Goal: Transaction & Acquisition: Purchase product/service

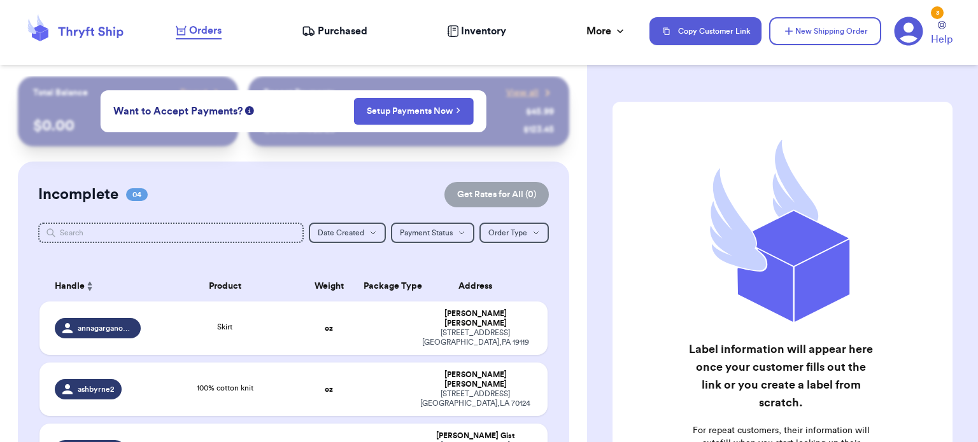
scroll to position [148, 0]
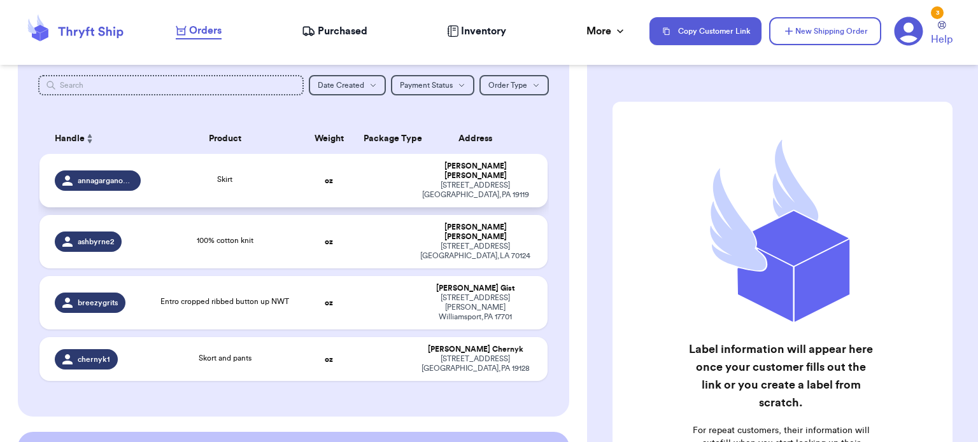
click at [241, 178] on div "Skirt" at bounding box center [225, 181] width 138 height 14
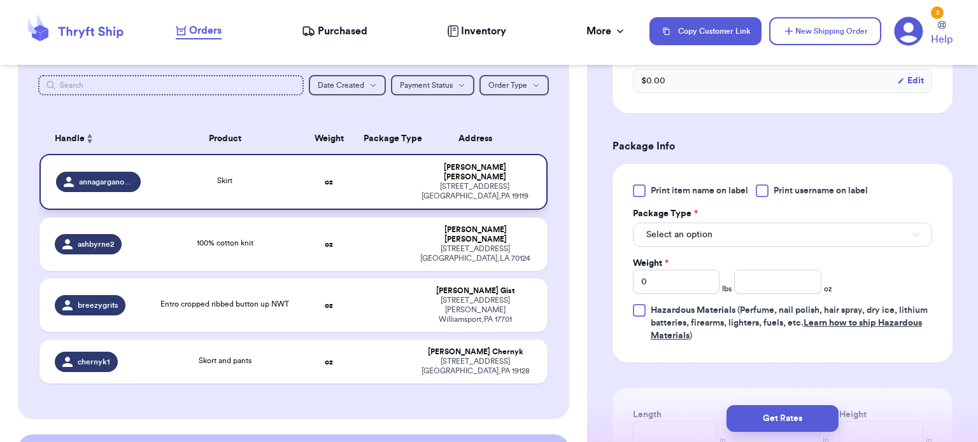
scroll to position [487, 0]
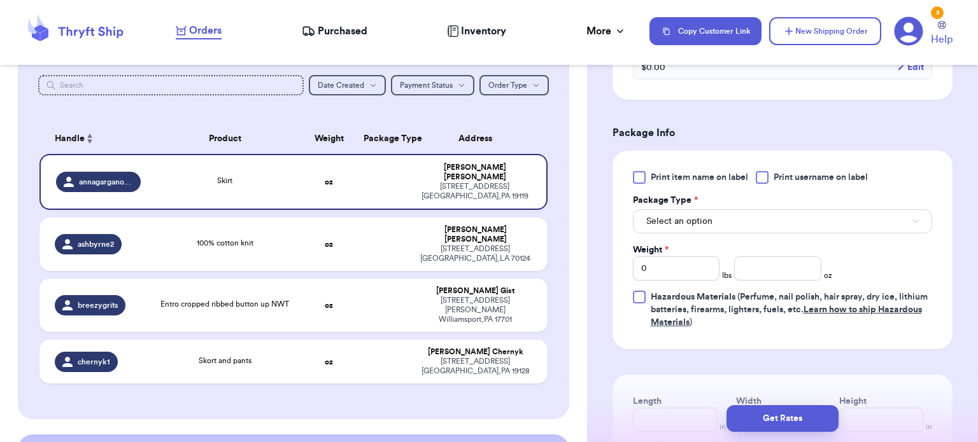
click at [795, 224] on button "Select an option" at bounding box center [782, 221] width 299 height 24
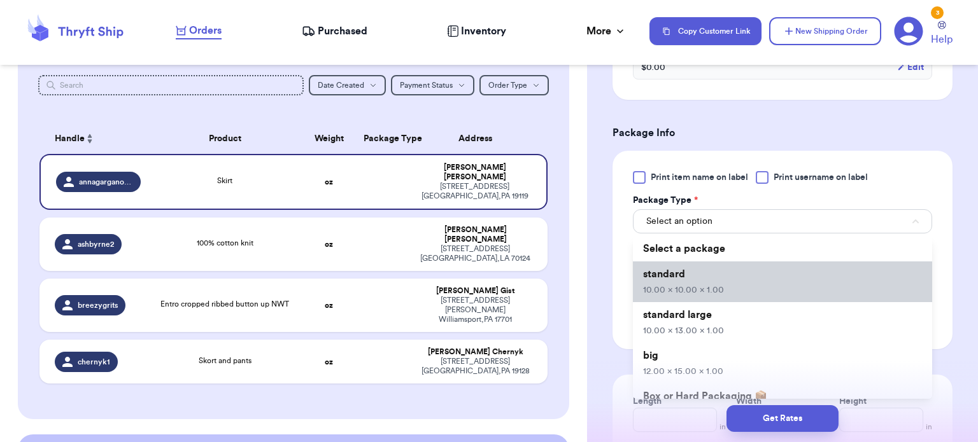
click at [761, 285] on li "standard 10.00 x 10.00 x 1.00" at bounding box center [782, 282] width 299 height 41
type input "10"
type input "1"
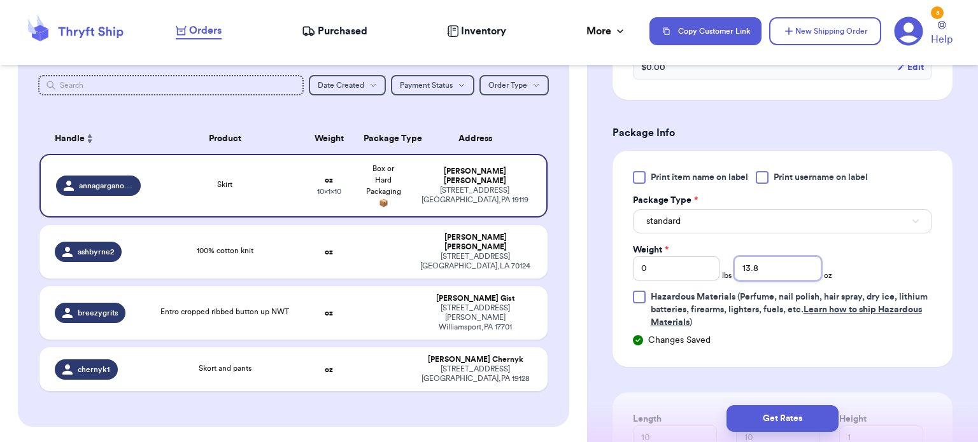
type input "13.8"
click at [789, 423] on button "Get Rates" at bounding box center [782, 419] width 112 height 27
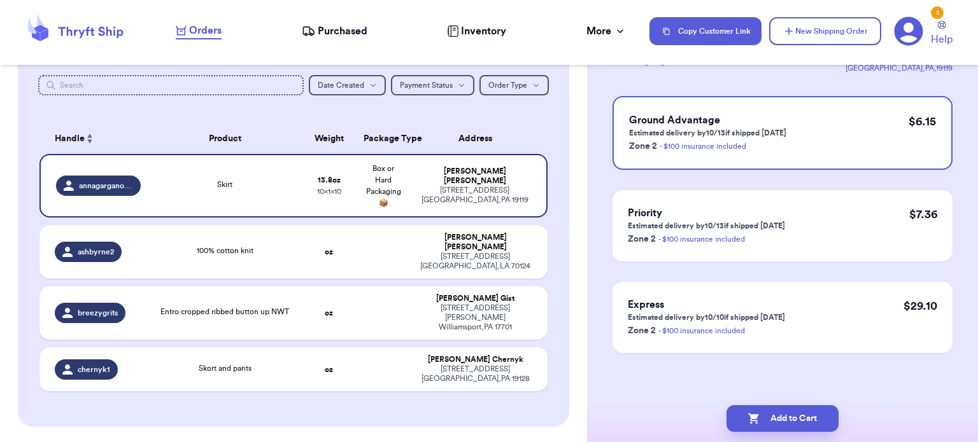
scroll to position [0, 0]
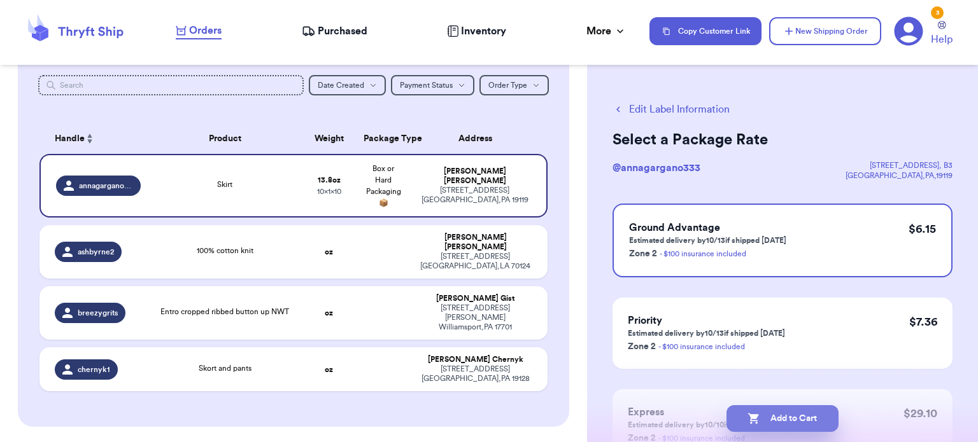
click at [782, 425] on button "Add to Cart" at bounding box center [782, 419] width 112 height 27
checkbox input "true"
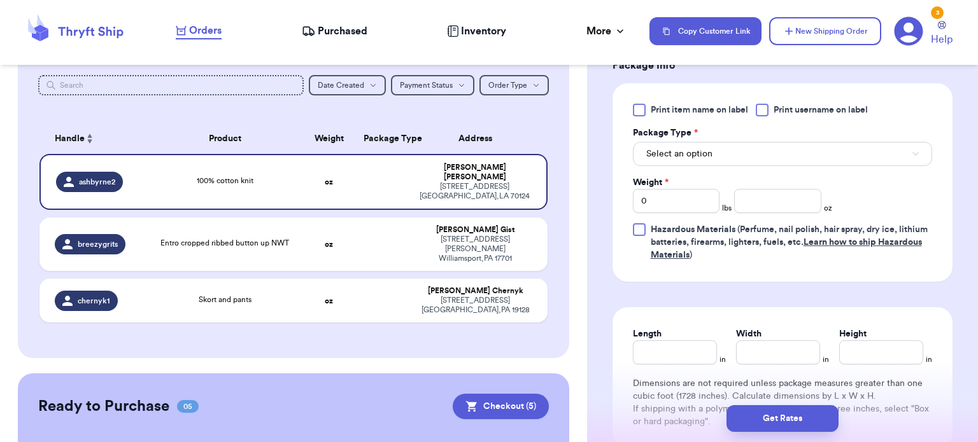
scroll to position [558, 0]
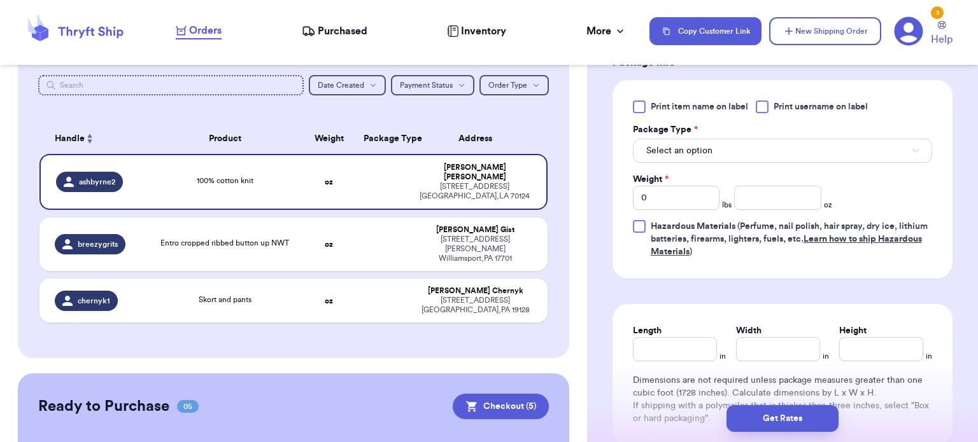
click at [837, 151] on button "Select an option" at bounding box center [782, 151] width 299 height 24
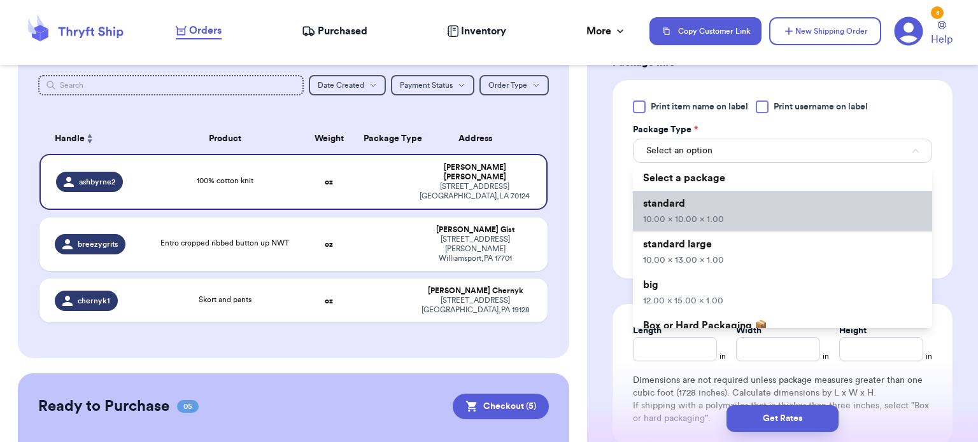
click at [788, 221] on li "standard 10.00 x 10.00 x 1.00" at bounding box center [782, 211] width 299 height 41
type input "10"
type input "1"
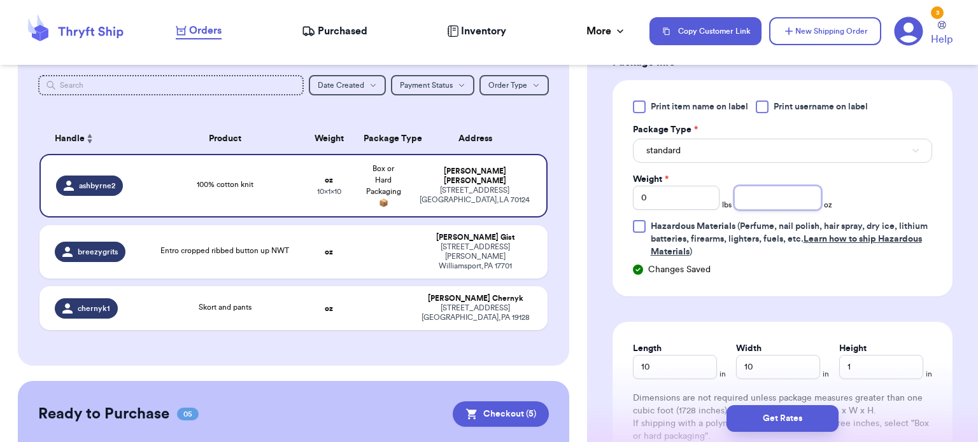
click at [784, 201] on input "number" at bounding box center [777, 198] width 87 height 24
type input "7"
type input "10.8"
click at [775, 413] on button "Get Rates" at bounding box center [782, 419] width 112 height 27
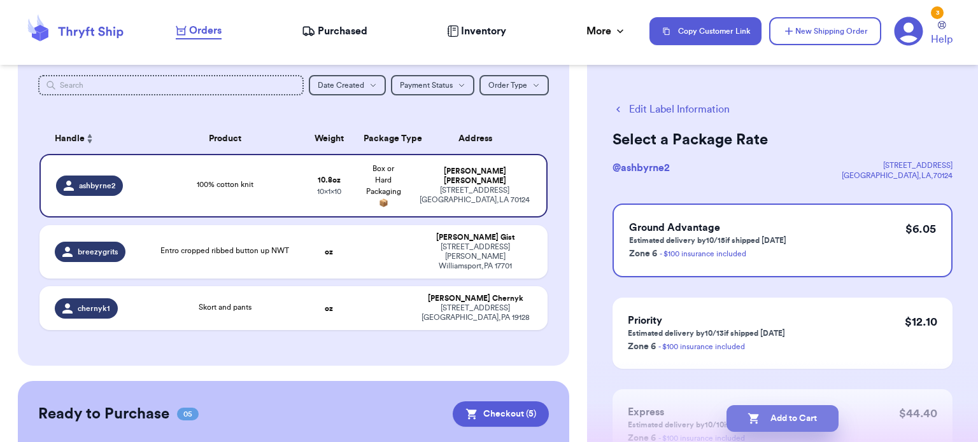
click at [777, 412] on button "Add to Cart" at bounding box center [782, 419] width 112 height 27
checkbox input "true"
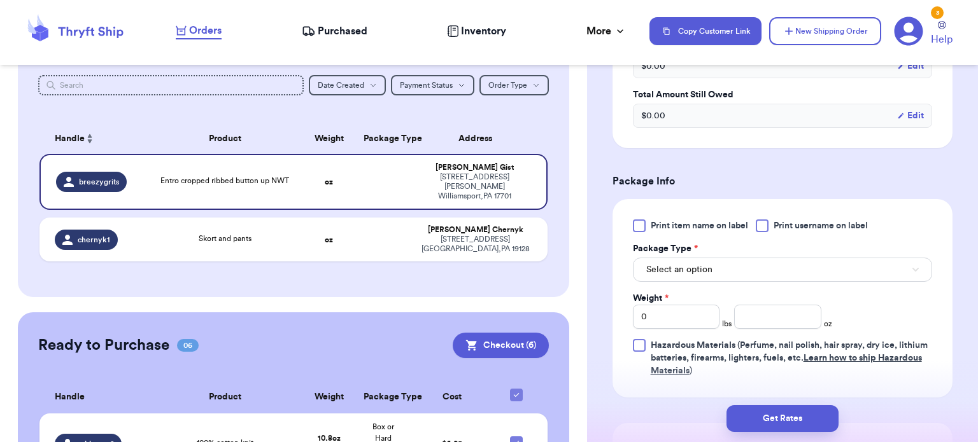
scroll to position [439, 0]
click at [788, 274] on button "Select an option" at bounding box center [782, 269] width 299 height 24
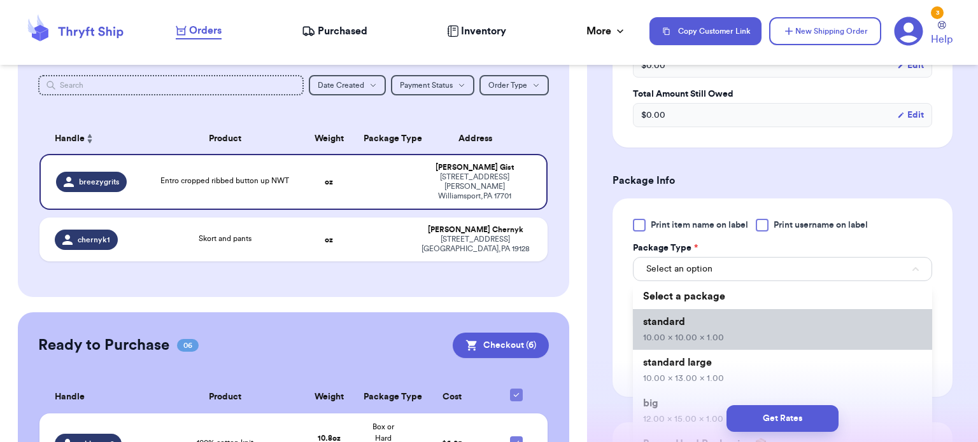
click at [763, 323] on li "standard 10.00 x 10.00 x 1.00" at bounding box center [782, 329] width 299 height 41
type input "10"
type input "1"
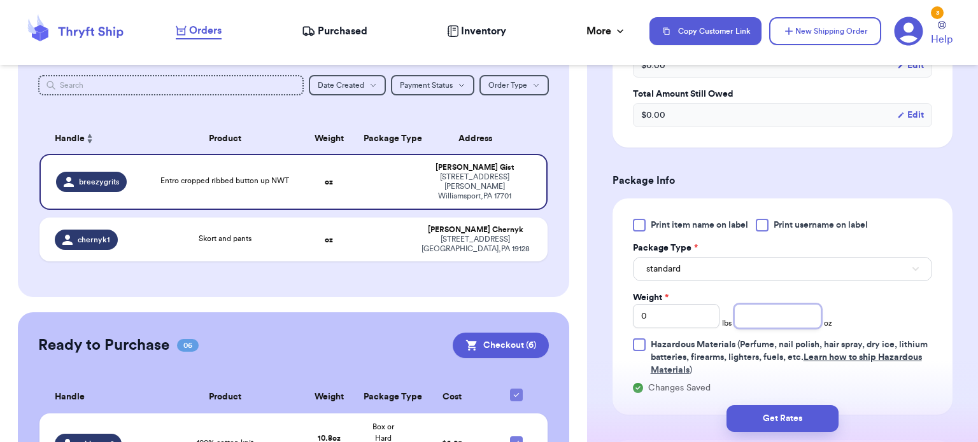
click at [788, 311] on input "number" at bounding box center [777, 316] width 87 height 24
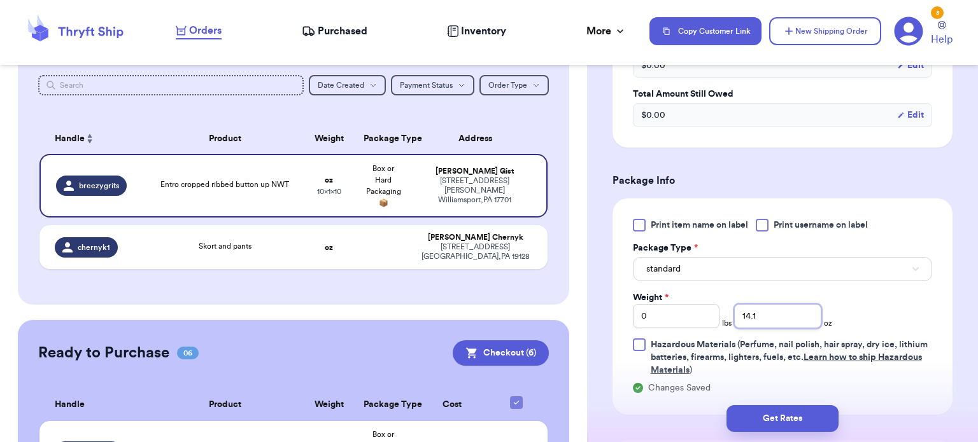
type input "14.1"
click at [780, 423] on button "Get Rates" at bounding box center [782, 419] width 112 height 27
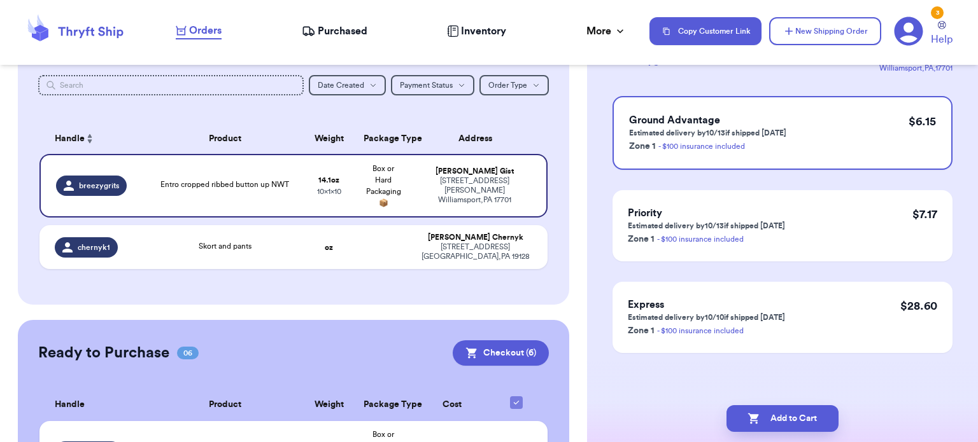
scroll to position [0, 0]
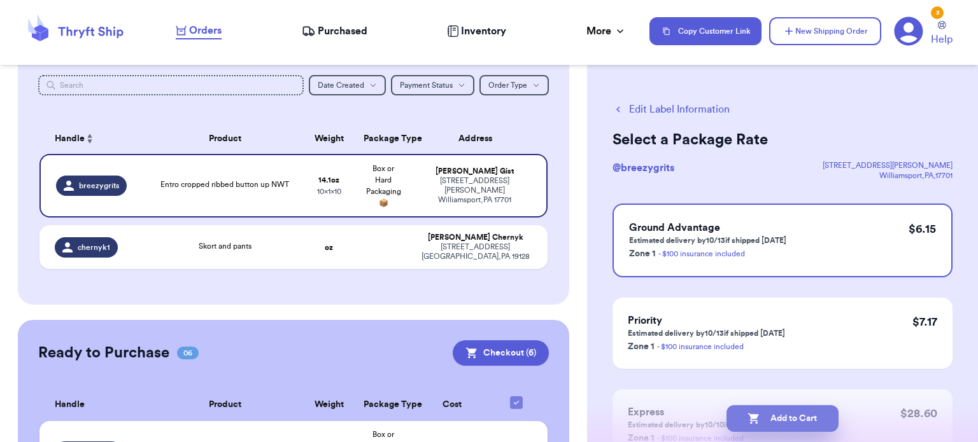
click at [788, 423] on button "Add to Cart" at bounding box center [782, 419] width 112 height 27
checkbox input "true"
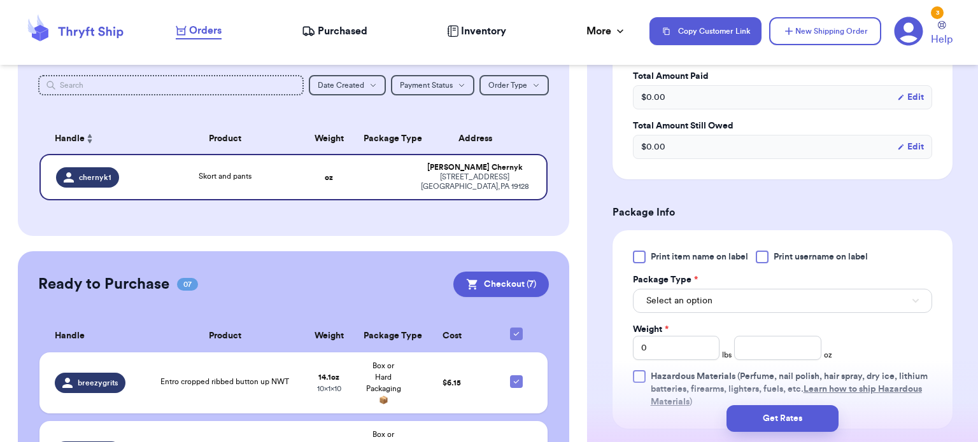
scroll to position [413, 0]
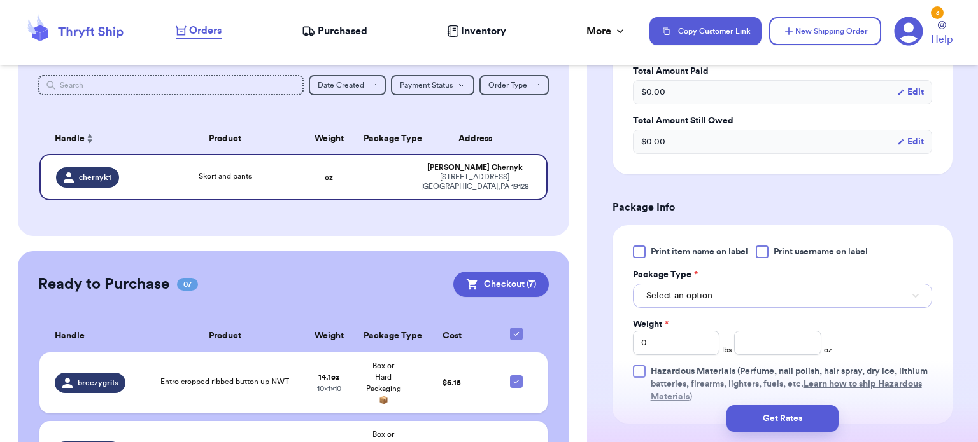
click at [782, 285] on button "Select an option" at bounding box center [782, 296] width 299 height 24
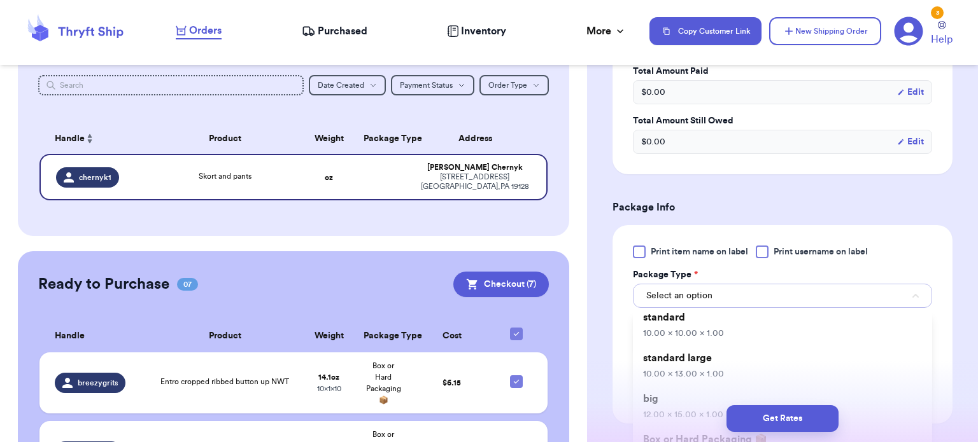
scroll to position [41, 0]
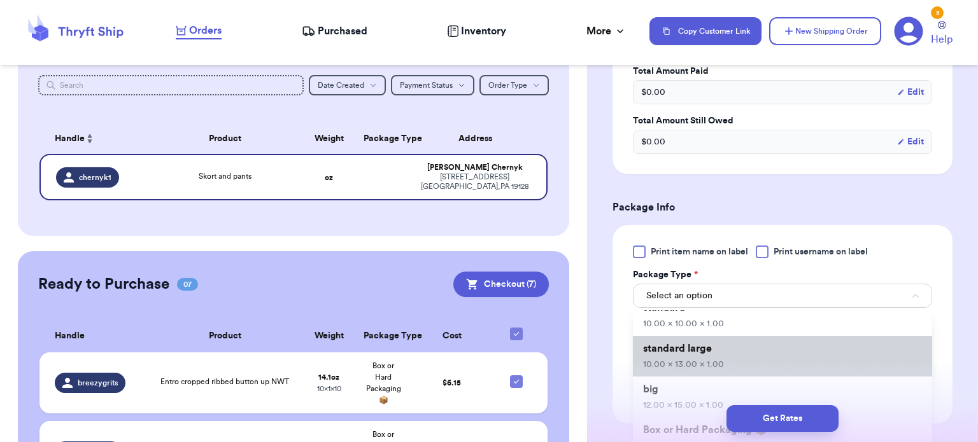
click at [736, 351] on li "standard large 10.00 x 13.00 x 1.00" at bounding box center [782, 356] width 299 height 41
type input "10"
type input "13"
type input "1"
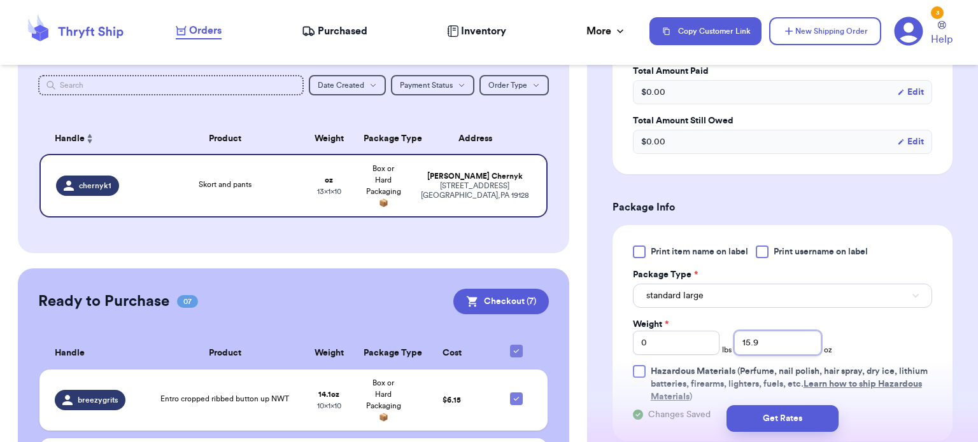
type input "15.9"
click at [784, 425] on button "Get Rates" at bounding box center [782, 419] width 112 height 27
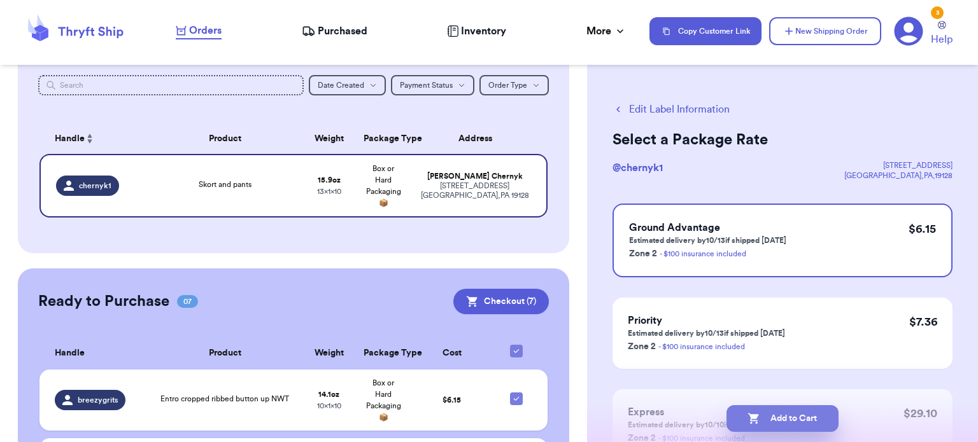
click at [780, 430] on button "Add to Cart" at bounding box center [782, 419] width 112 height 27
checkbox input "true"
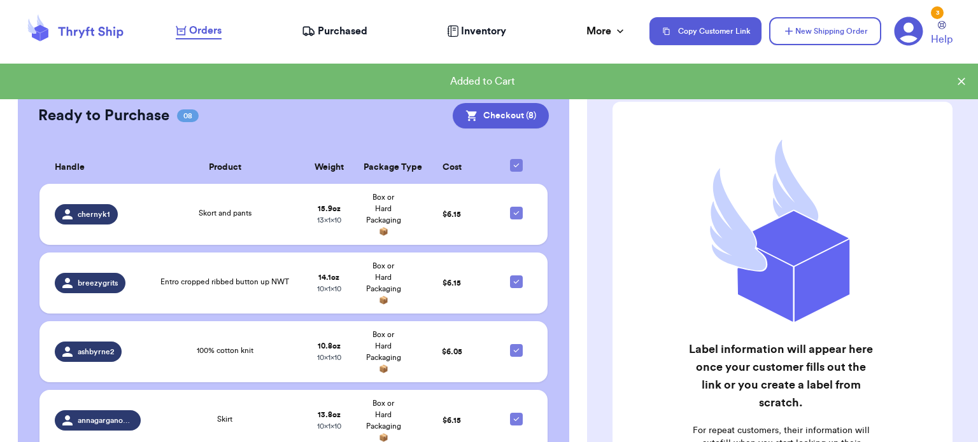
scroll to position [323, 0]
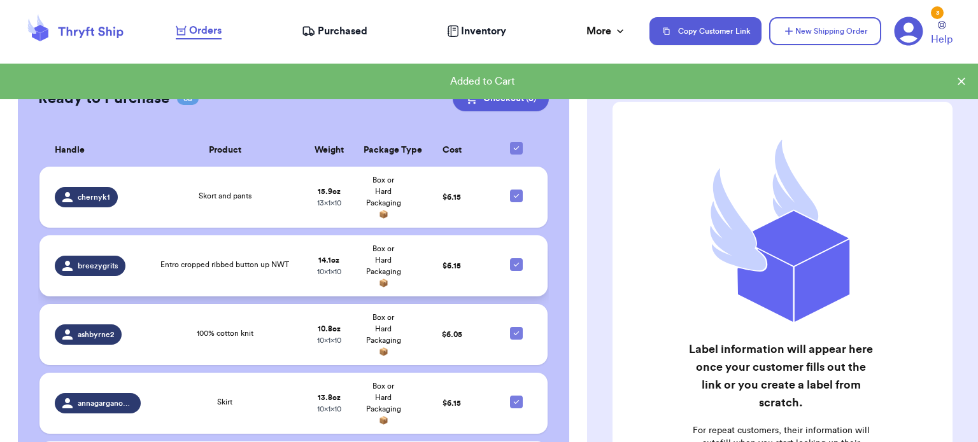
click at [511, 267] on icon at bounding box center [516, 265] width 10 height 10
click at [516, 258] on input "checkbox" at bounding box center [516, 258] width 1 height 1
checkbox input "false"
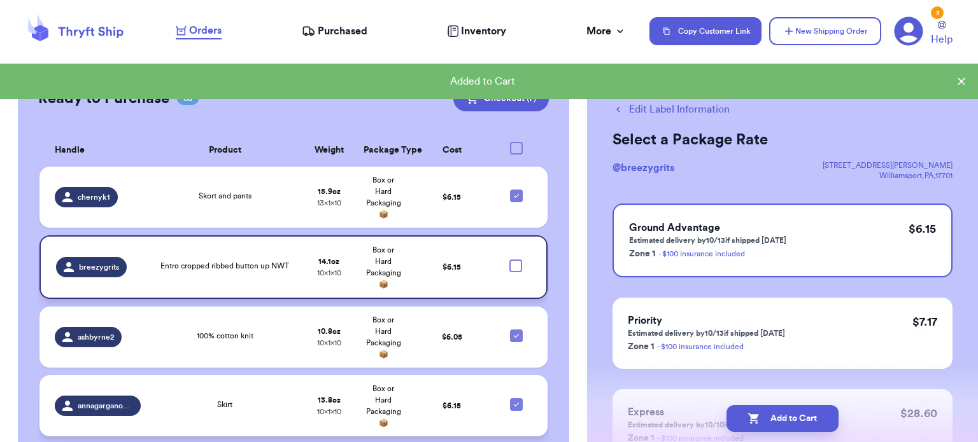
click at [530, 388] on td at bounding box center [520, 406] width 55 height 61
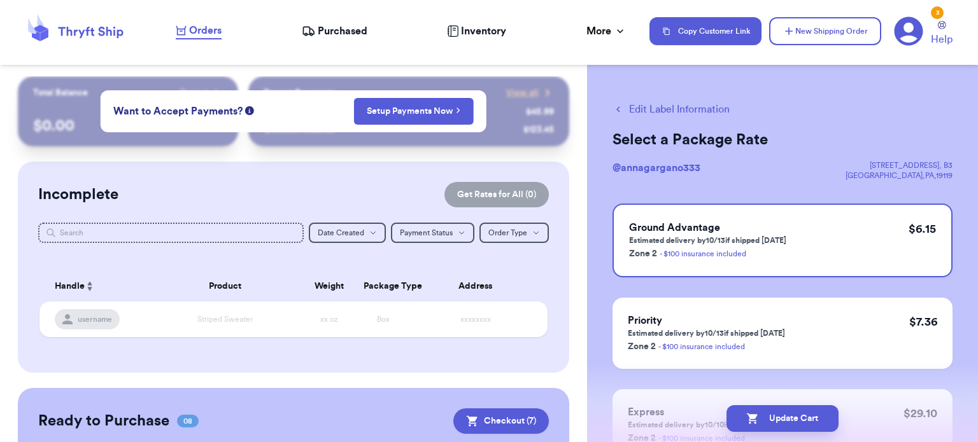
scroll to position [107, 0]
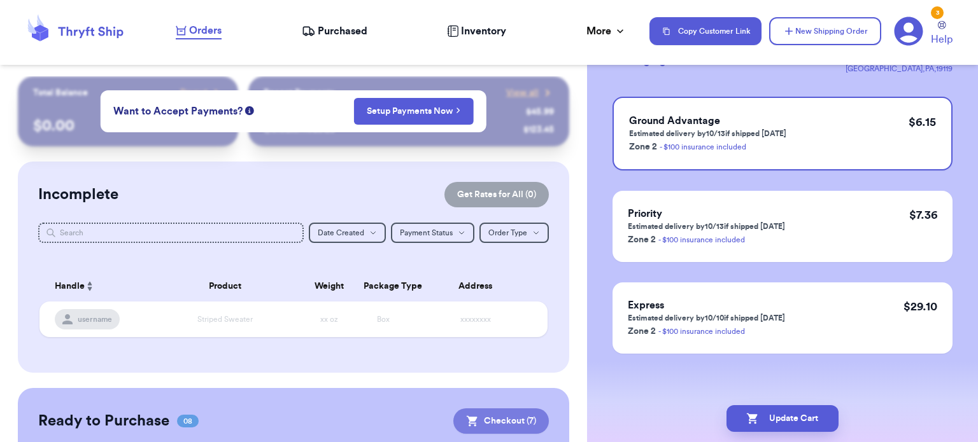
click at [509, 424] on button "Checkout ( 7 )" at bounding box center [500, 421] width 95 height 25
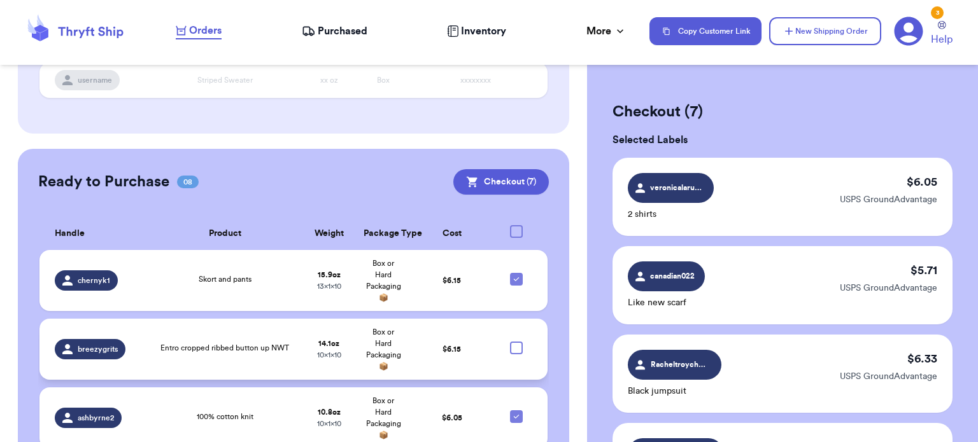
scroll to position [241, 0]
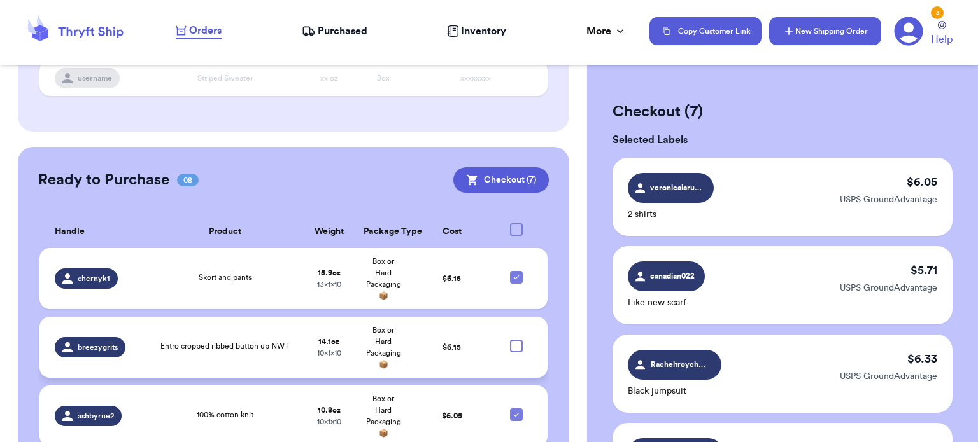
click at [840, 32] on button "New Shipping Order" at bounding box center [825, 31] width 112 height 28
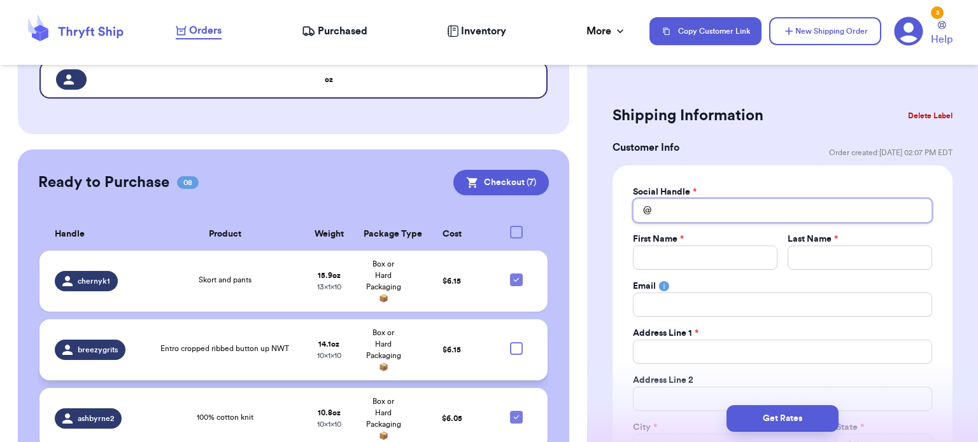
click at [713, 215] on input "Total Amount Paid" at bounding box center [782, 211] width 299 height 24
type input "d"
type input "de"
type input "dev"
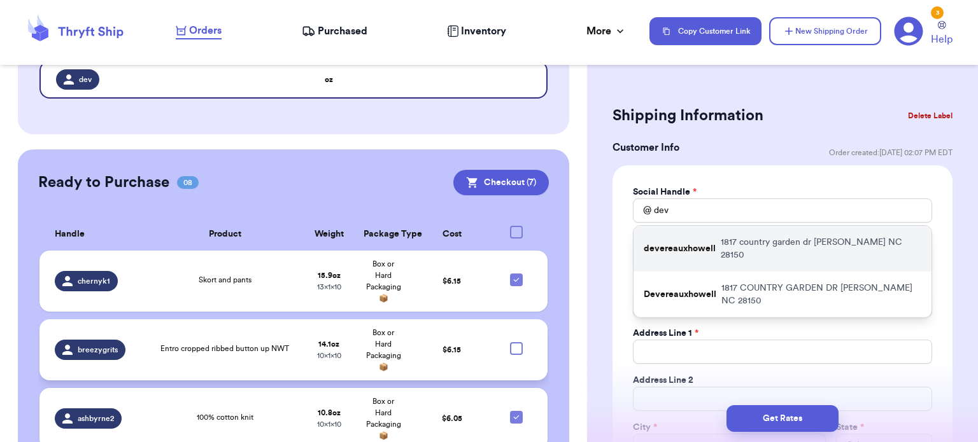
click at [774, 246] on p "[STREET_ADDRESS][PERSON_NAME]" at bounding box center [821, 248] width 201 height 25
type input "devereauxhowell"
type input "[PERSON_NAME]"
type input "Hunter"
type input "[EMAIL_ADDRESS][DOMAIN_NAME]"
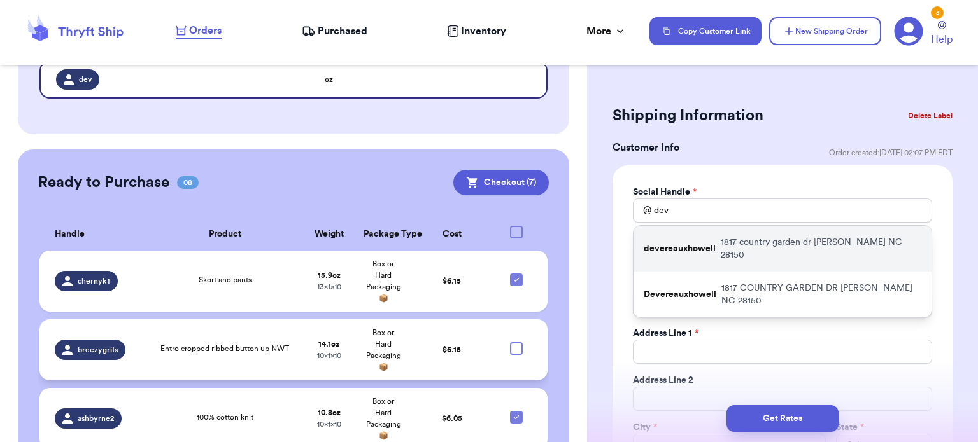
type input "1817 country garden dr"
type input "[PERSON_NAME]"
select select "NC"
type input "28150"
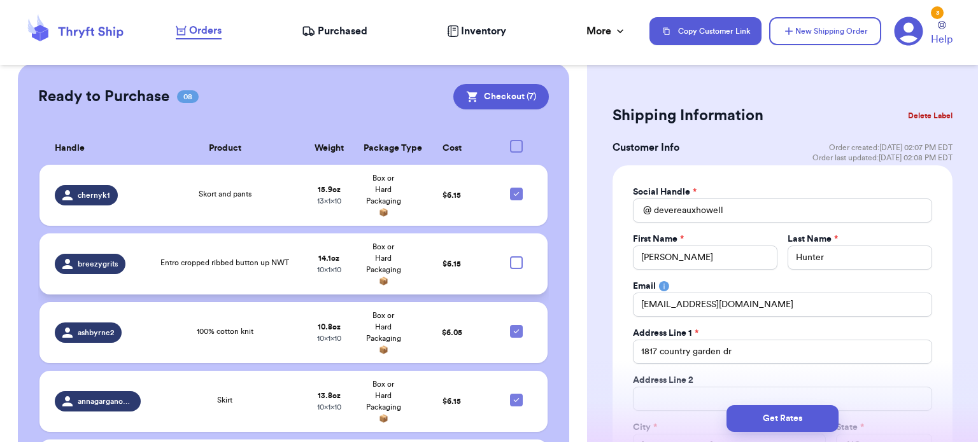
scroll to position [427, 0]
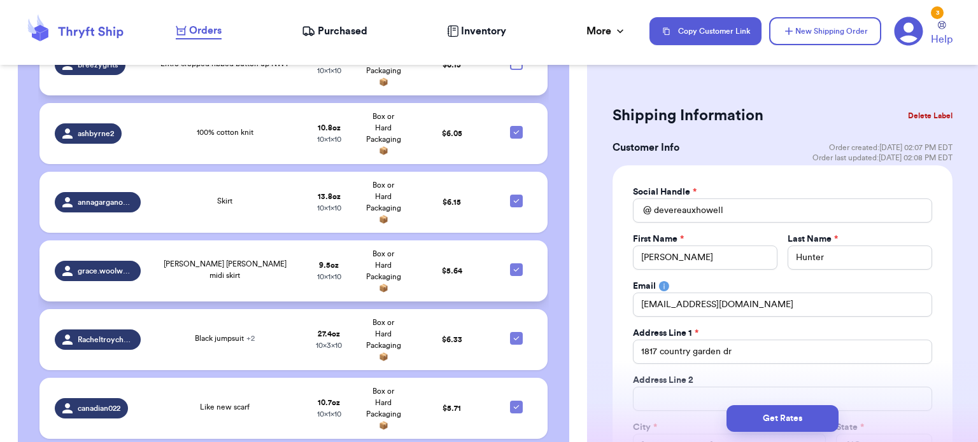
click at [209, 277] on td "[PERSON_NAME] [PERSON_NAME] midi skirt" at bounding box center [224, 271] width 153 height 61
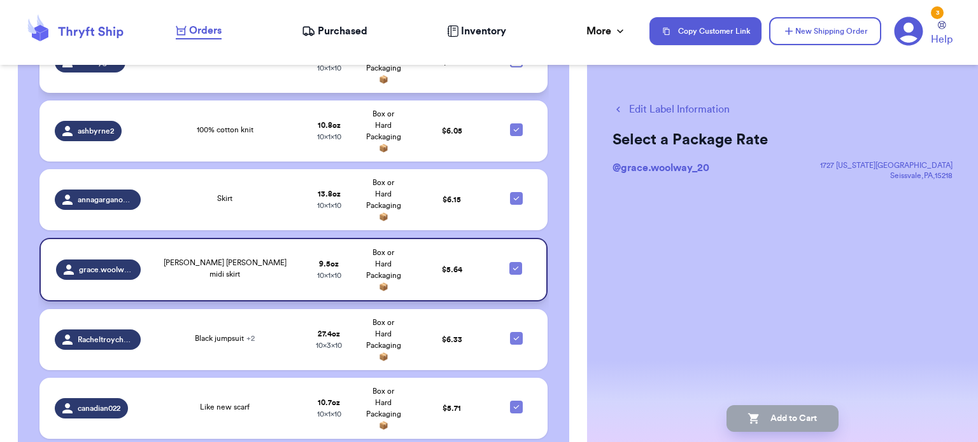
scroll to position [532, 0]
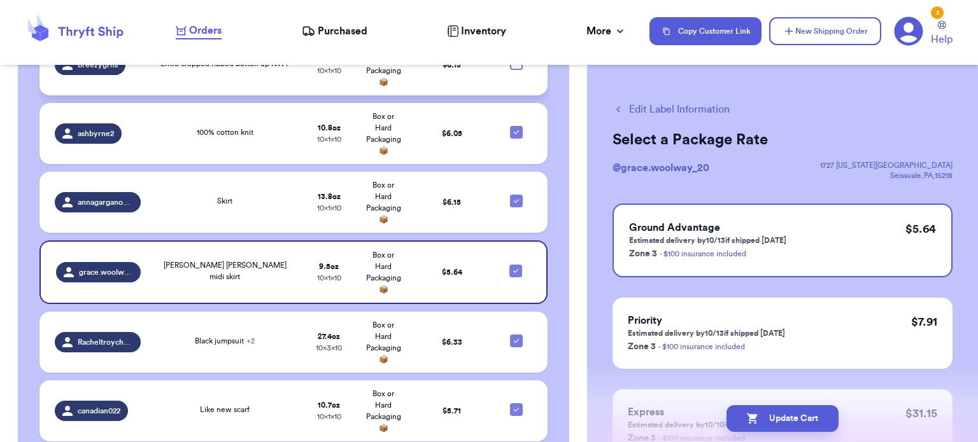
click at [690, 110] on button "Edit Label Information" at bounding box center [670, 109] width 117 height 15
checkbox input "false"
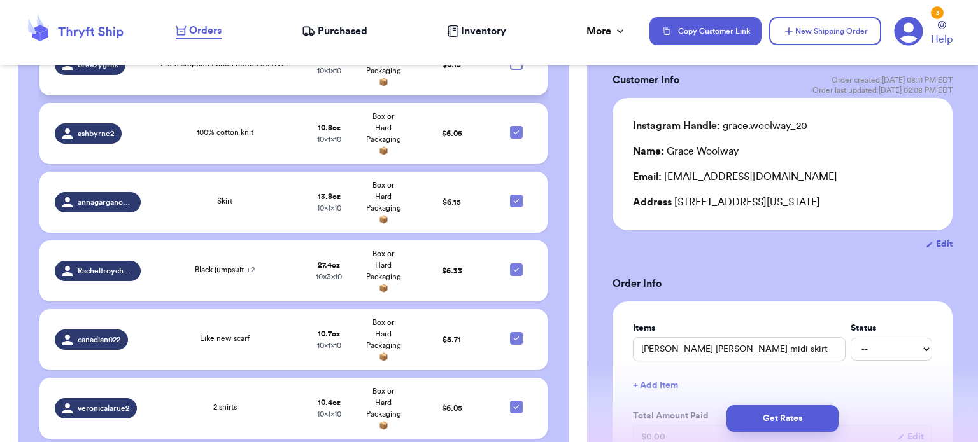
scroll to position [54, 0]
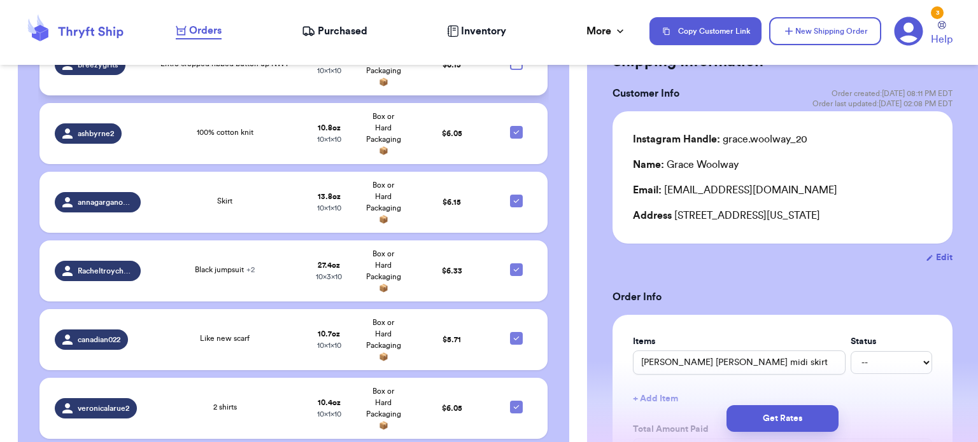
click at [935, 261] on button "Edit" at bounding box center [939, 257] width 27 height 13
select select "PA"
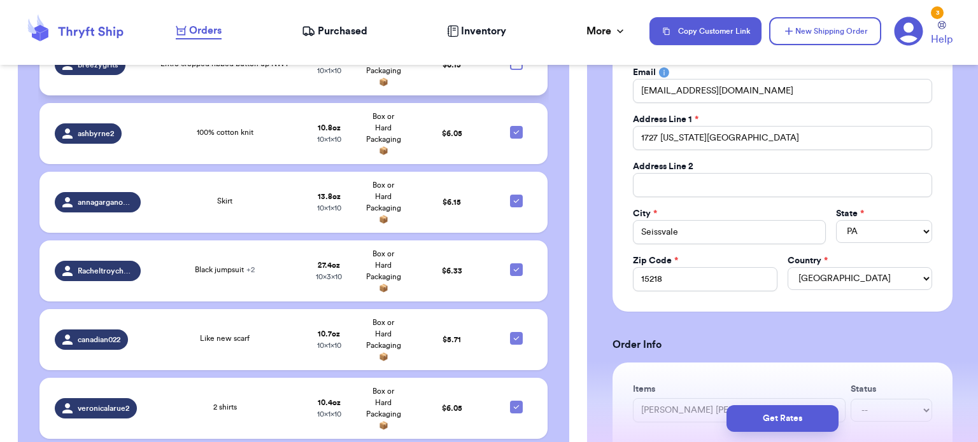
scroll to position [216, 0]
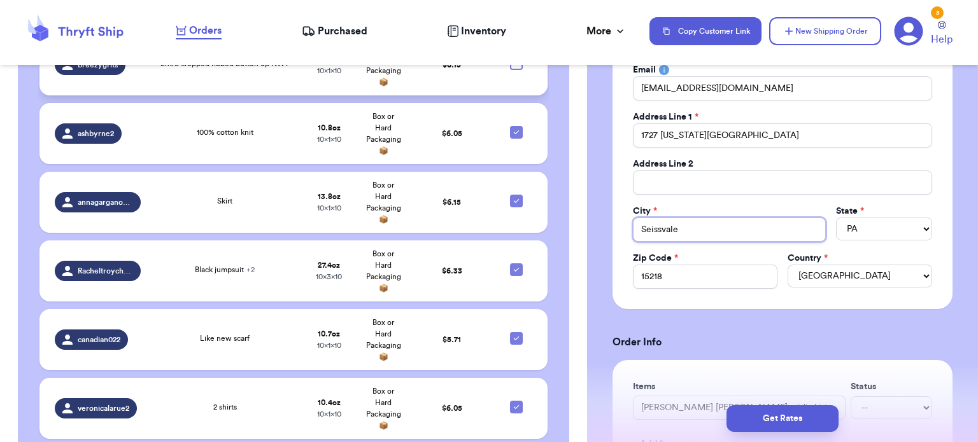
click at [653, 223] on input "Seissvale" at bounding box center [729, 230] width 193 height 24
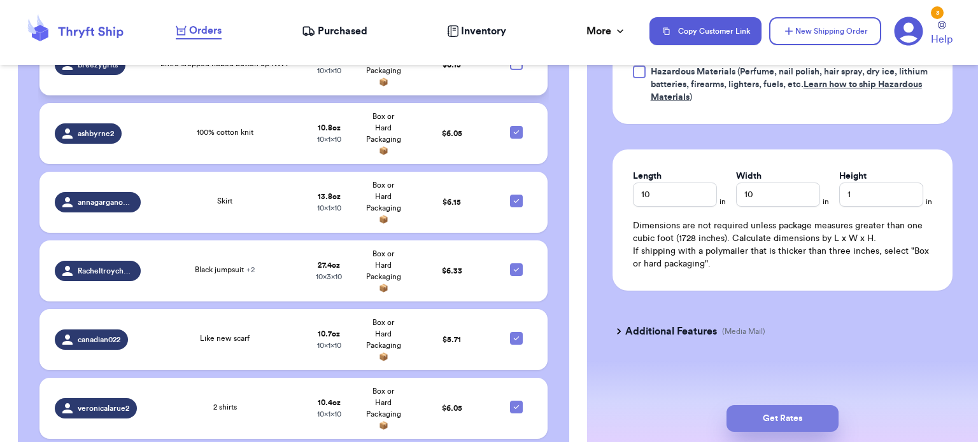
type input "Swissvale"
click at [776, 427] on button "Get Rates" at bounding box center [782, 419] width 112 height 27
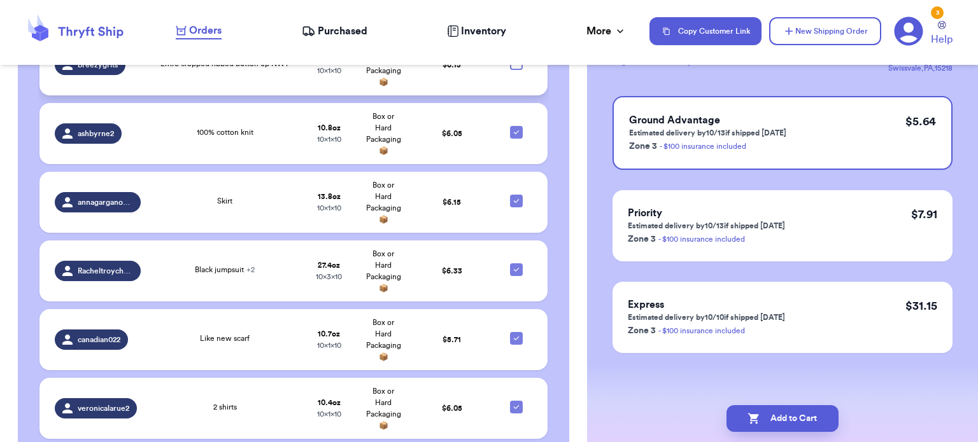
scroll to position [0, 0]
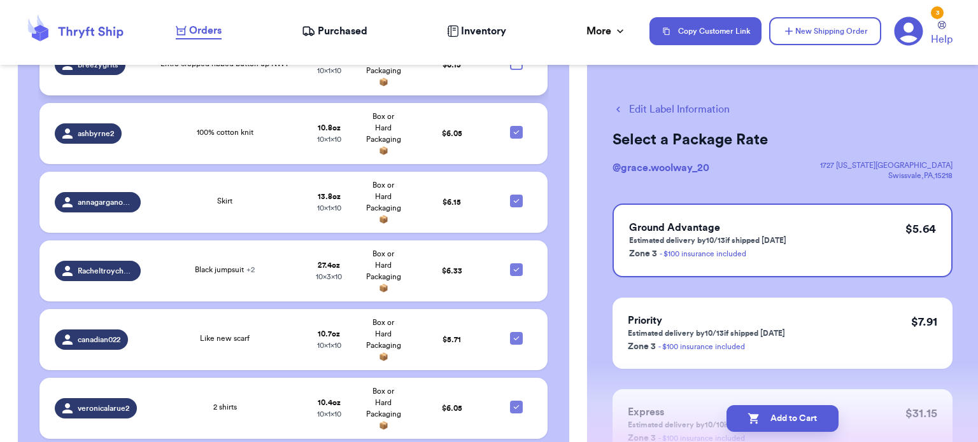
click at [776, 427] on button "Add to Cart" at bounding box center [782, 419] width 112 height 27
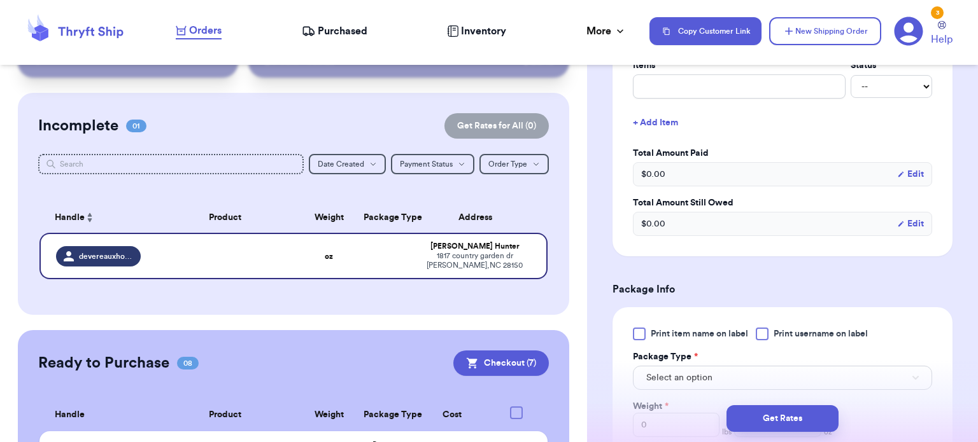
scroll to position [336, 0]
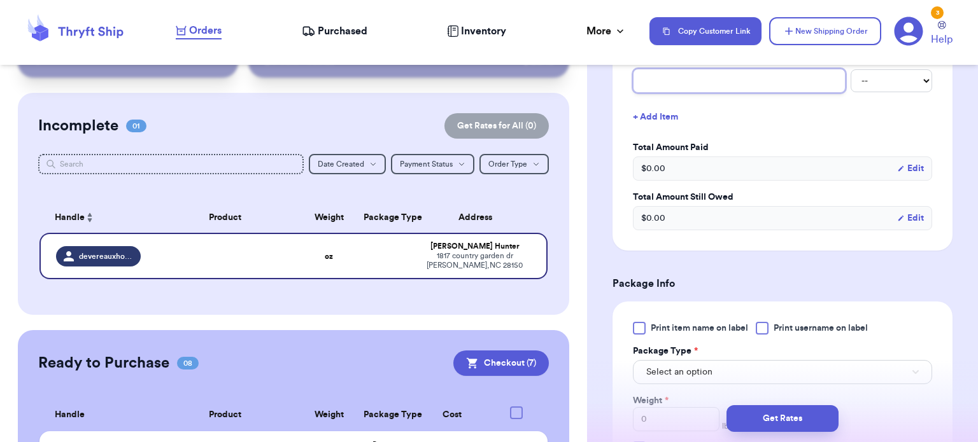
click at [730, 85] on input "text" at bounding box center [739, 81] width 213 height 24
type input "b"
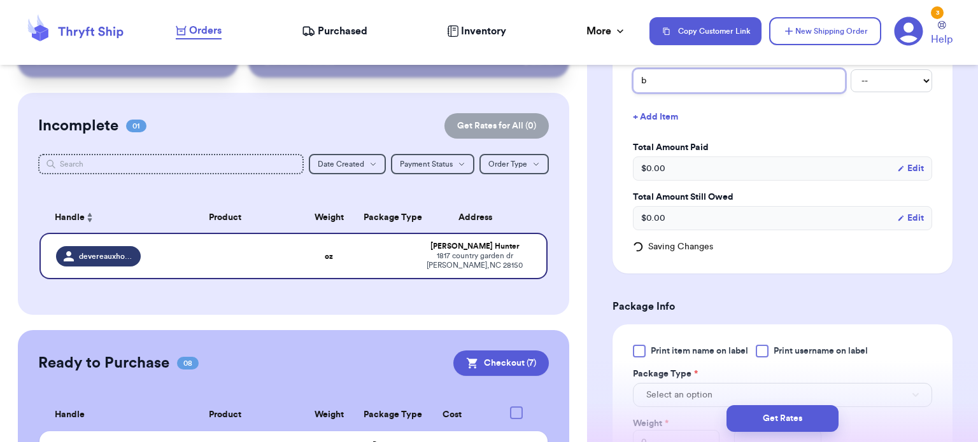
type input "bu"
type input "bun"
type input "bund"
type input "bundl"
type input "bundle"
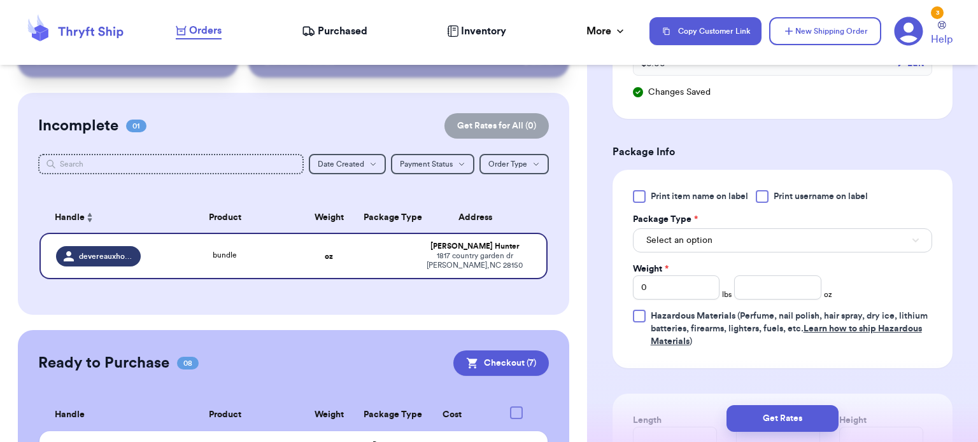
scroll to position [491, 0]
type input "bundle"
click at [731, 247] on button "Select an option" at bounding box center [782, 240] width 299 height 24
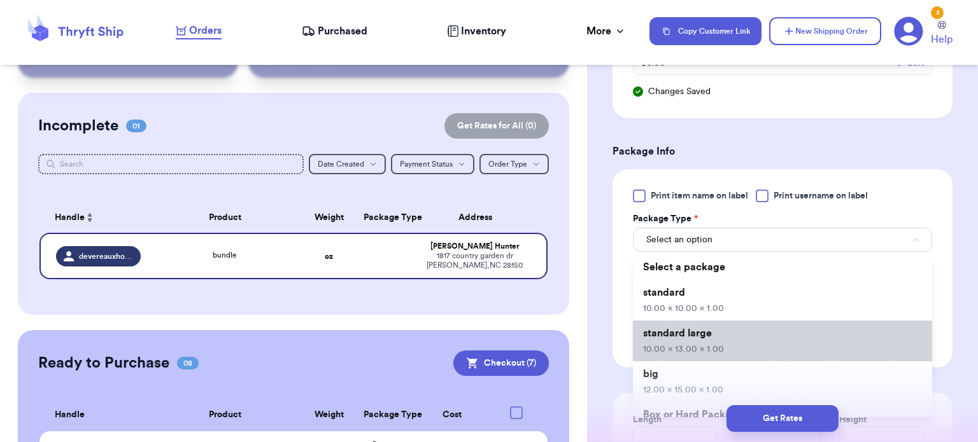
click at [717, 348] on span "10.00 x 13.00 x 1.00" at bounding box center [683, 349] width 81 height 9
type input "10"
type input "13"
type input "1"
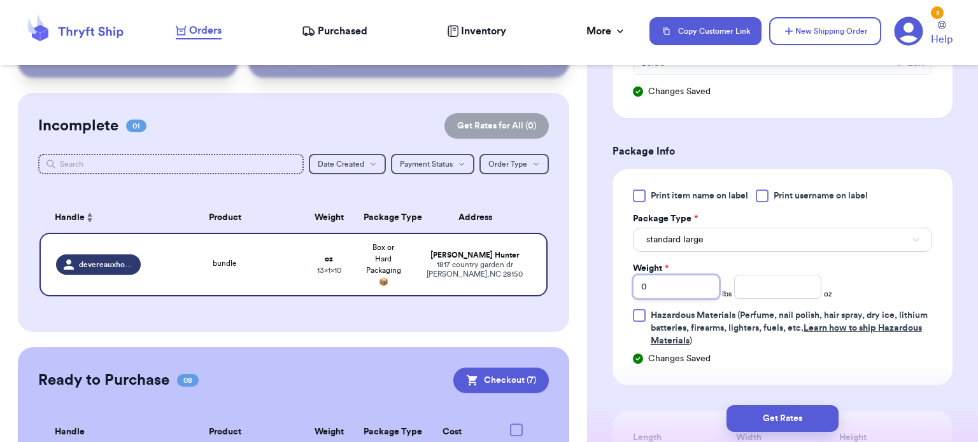
type input "2"
type input "8.1"
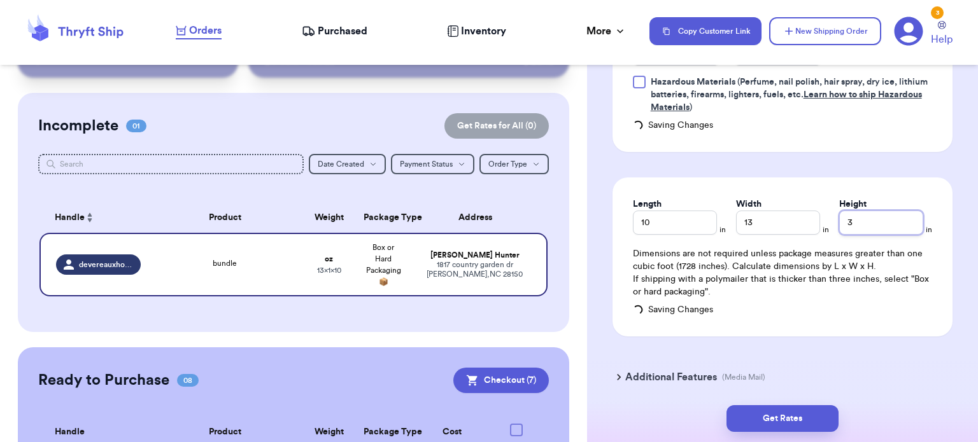
type input "3"
click at [800, 427] on button "Get Rates" at bounding box center [782, 419] width 112 height 27
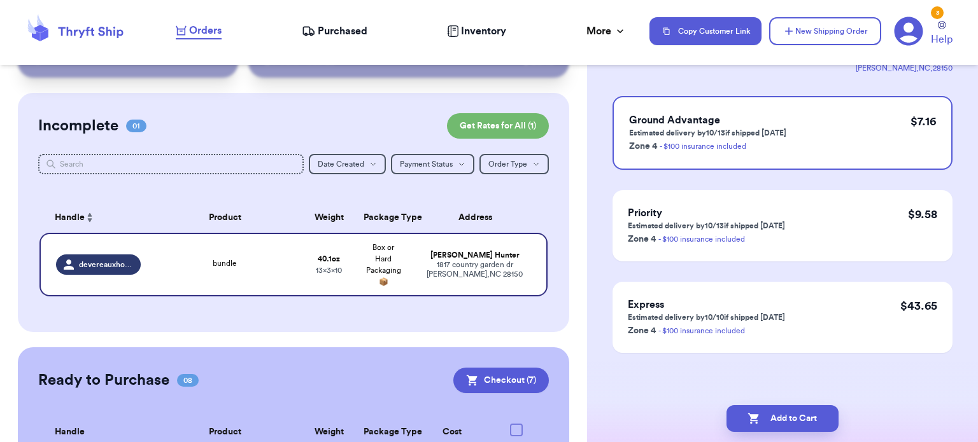
scroll to position [0, 0]
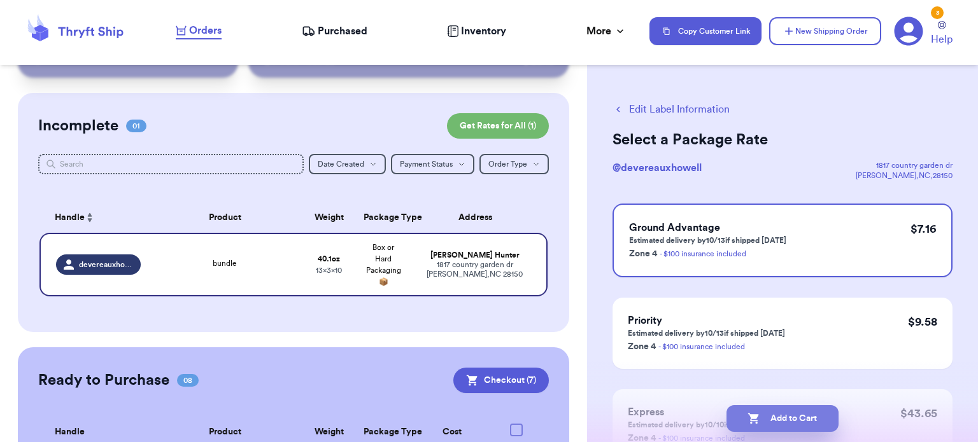
click at [774, 431] on button "Add to Cart" at bounding box center [782, 419] width 112 height 27
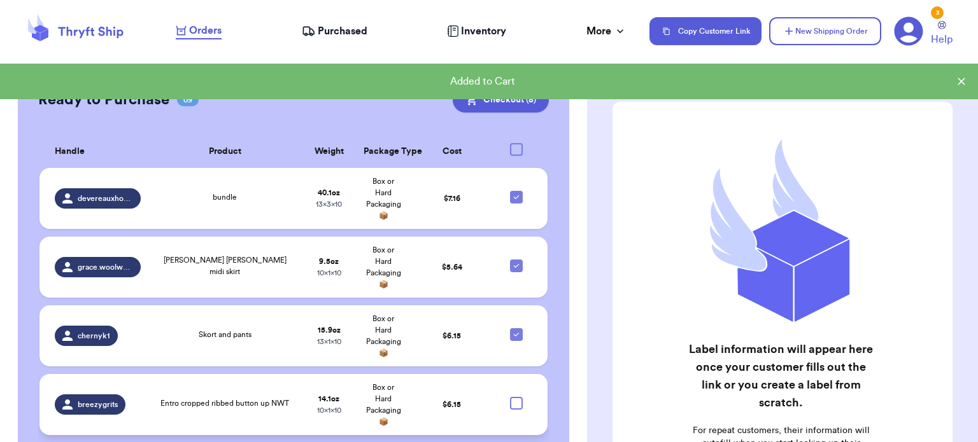
scroll to position [332, 0]
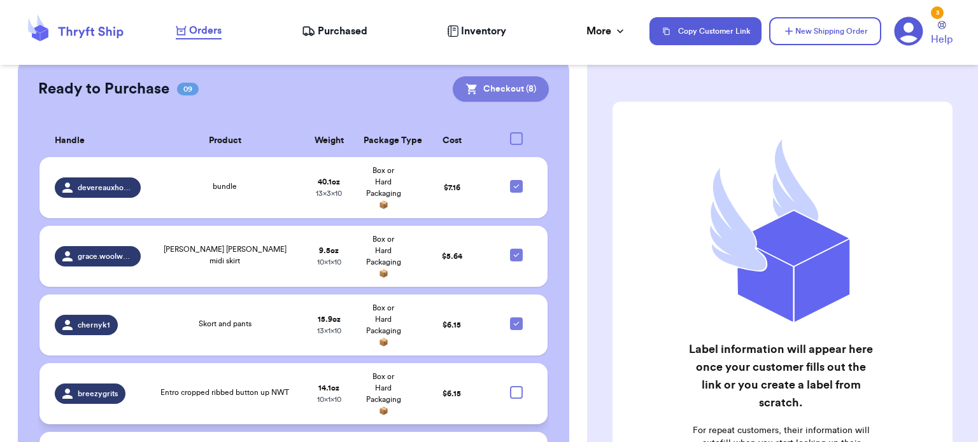
click at [489, 85] on button "Checkout ( 8 )" at bounding box center [501, 88] width 96 height 25
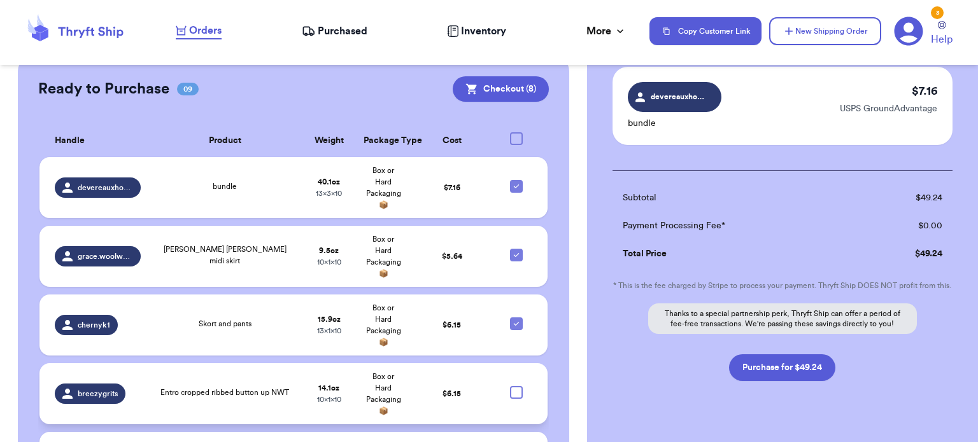
scroll to position [753, 0]
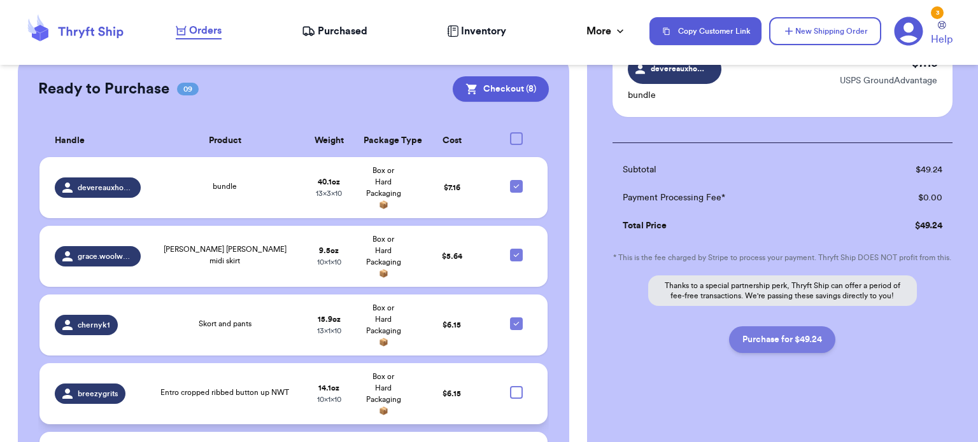
click at [772, 338] on button "Purchase for $49.24" at bounding box center [782, 340] width 106 height 27
checkbox input "false"
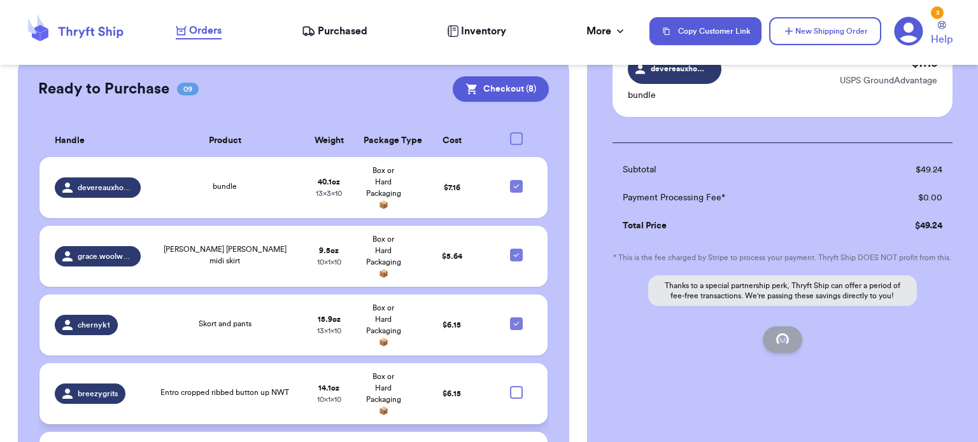
checkbox input "false"
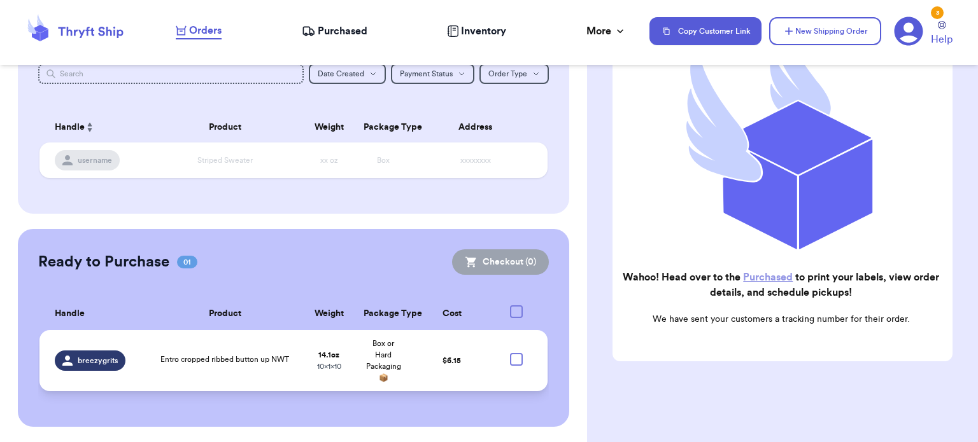
scroll to position [159, 0]
click at [770, 272] on link "Purchased" at bounding box center [768, 277] width 50 height 10
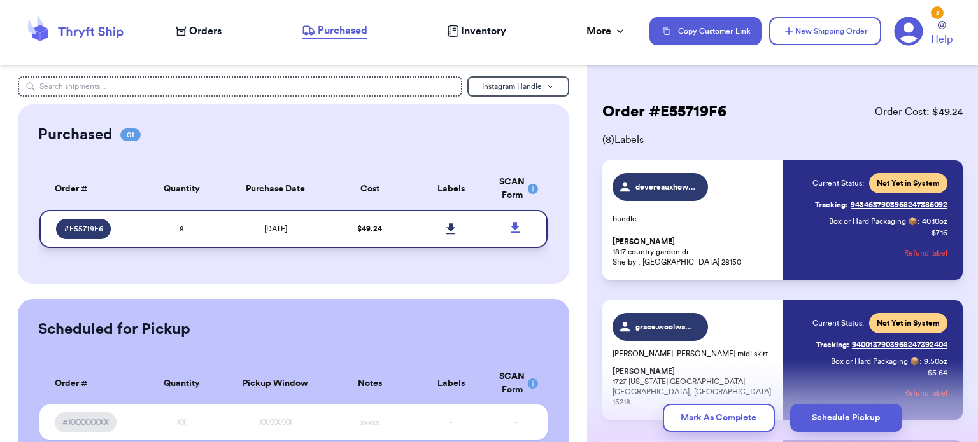
click at [446, 226] on icon at bounding box center [451, 228] width 10 height 11
